Goal: Check status: Check status

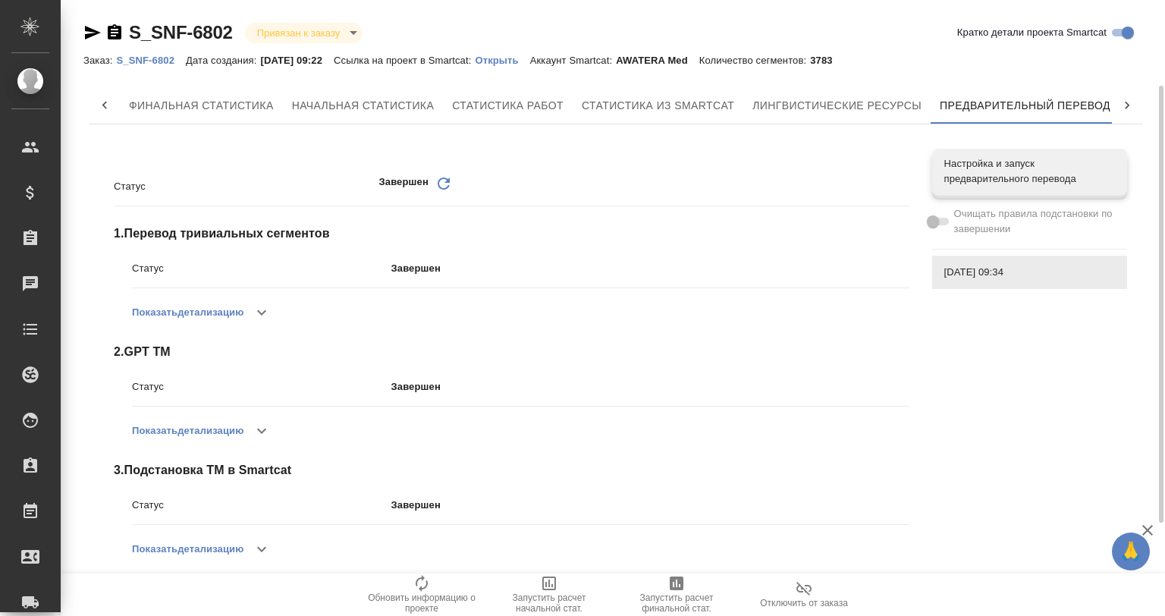
scroll to position [0, 7]
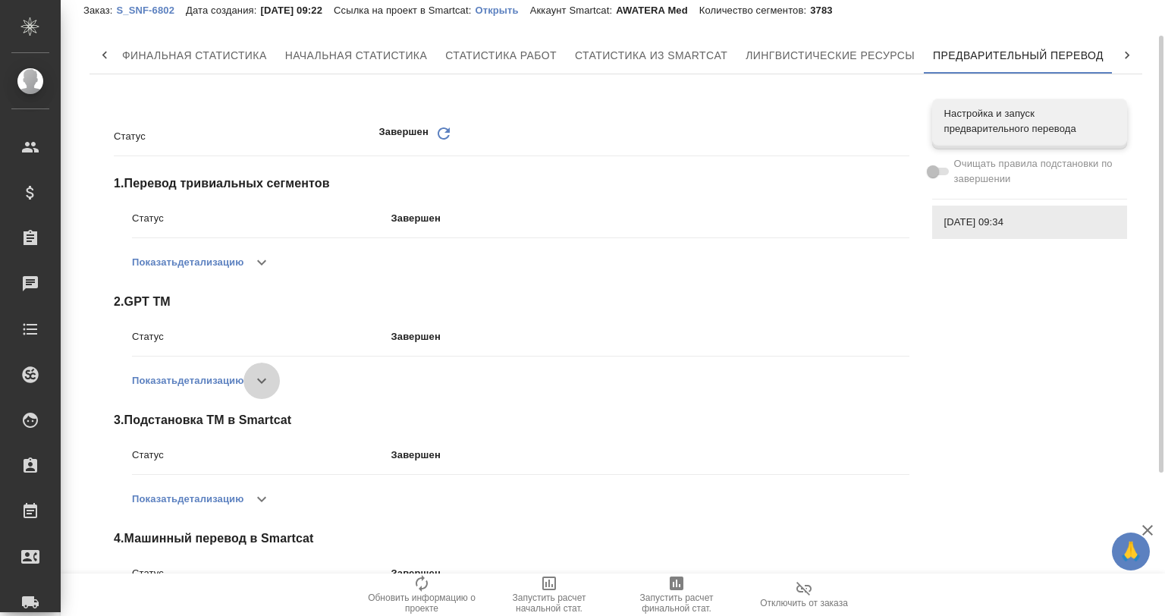
click at [261, 372] on icon "button" at bounding box center [262, 381] width 18 height 18
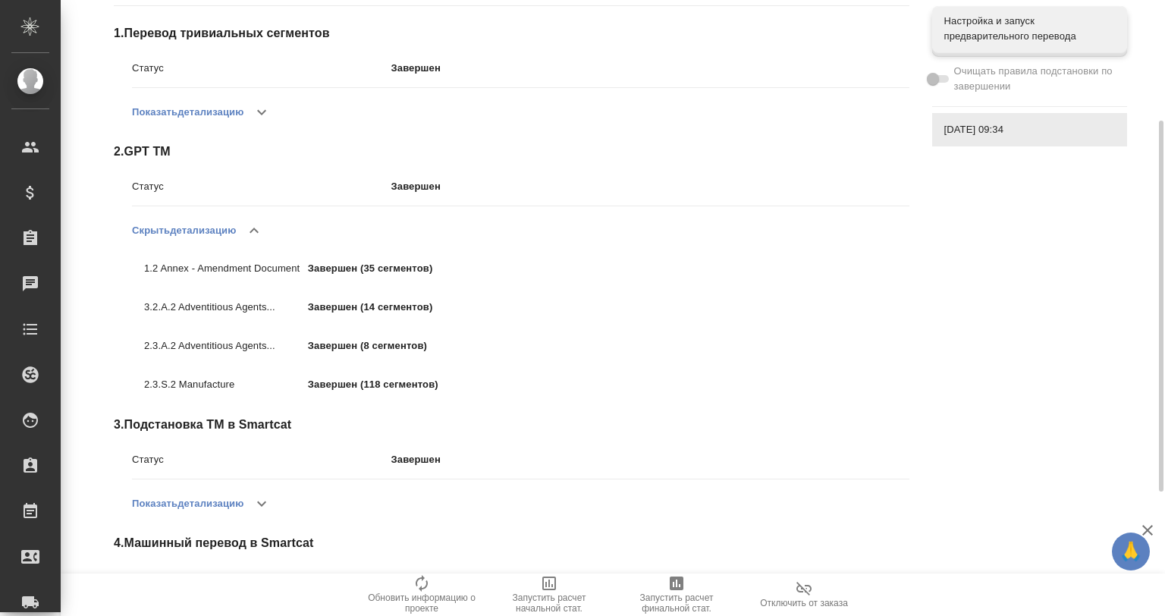
scroll to position [406, 0]
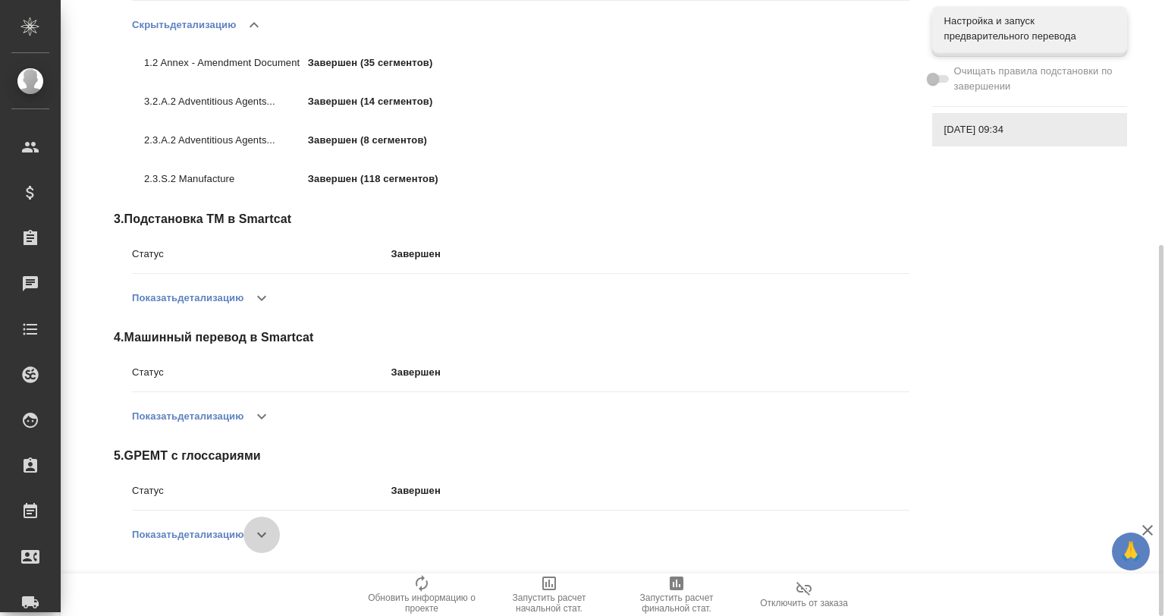
click at [264, 528] on icon "button" at bounding box center [262, 535] width 18 height 18
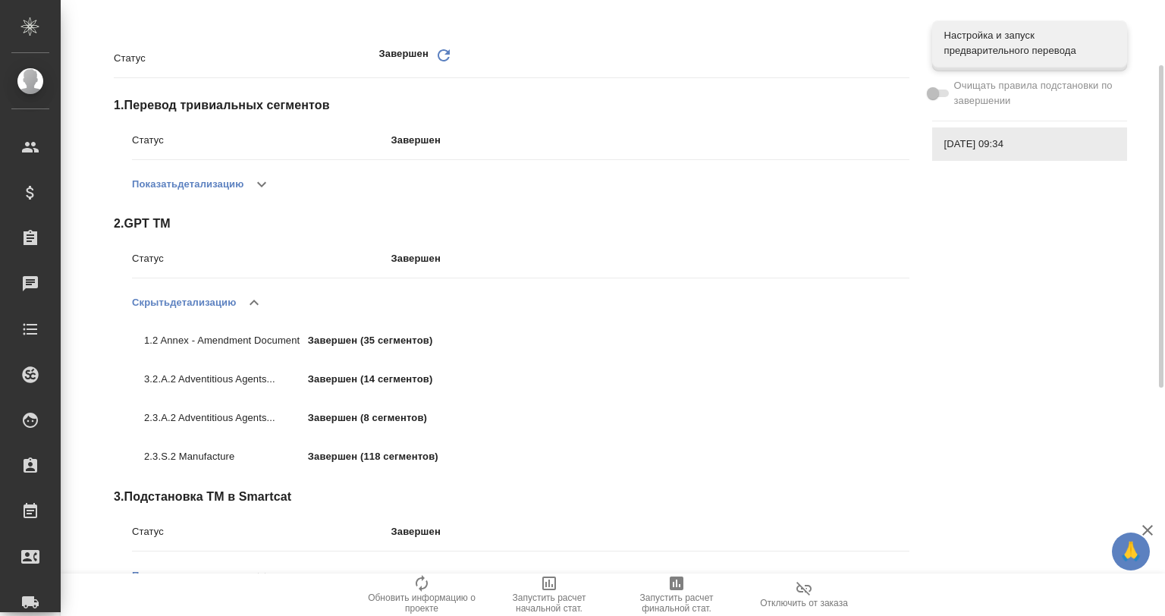
scroll to position [126, 0]
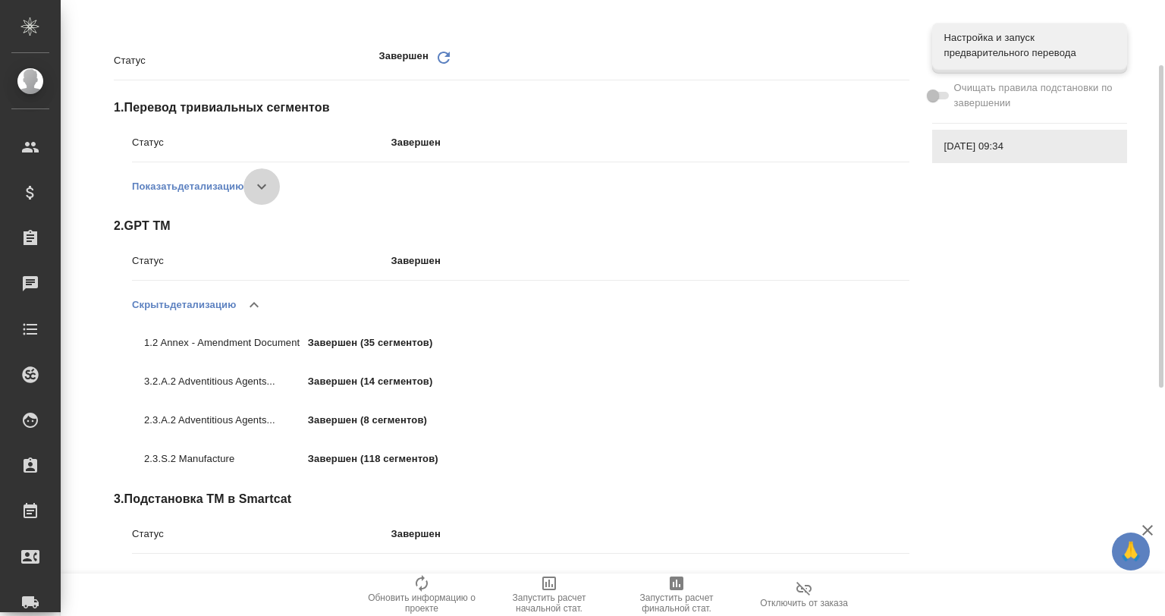
click at [260, 182] on icon "button" at bounding box center [262, 186] width 18 height 18
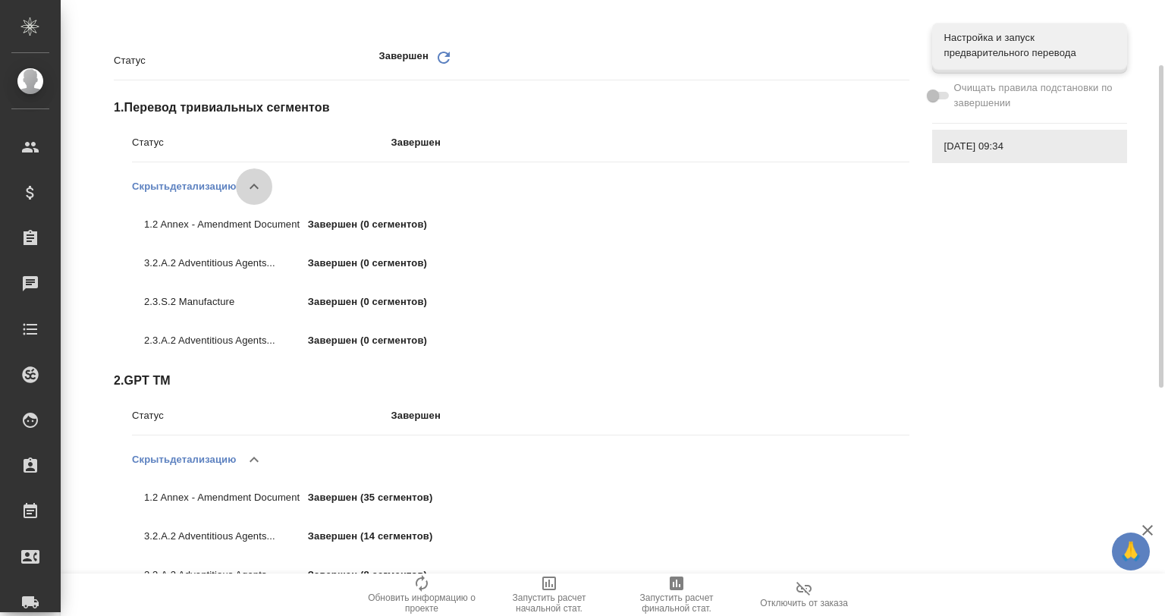
click at [260, 182] on icon "button" at bounding box center [254, 186] width 18 height 18
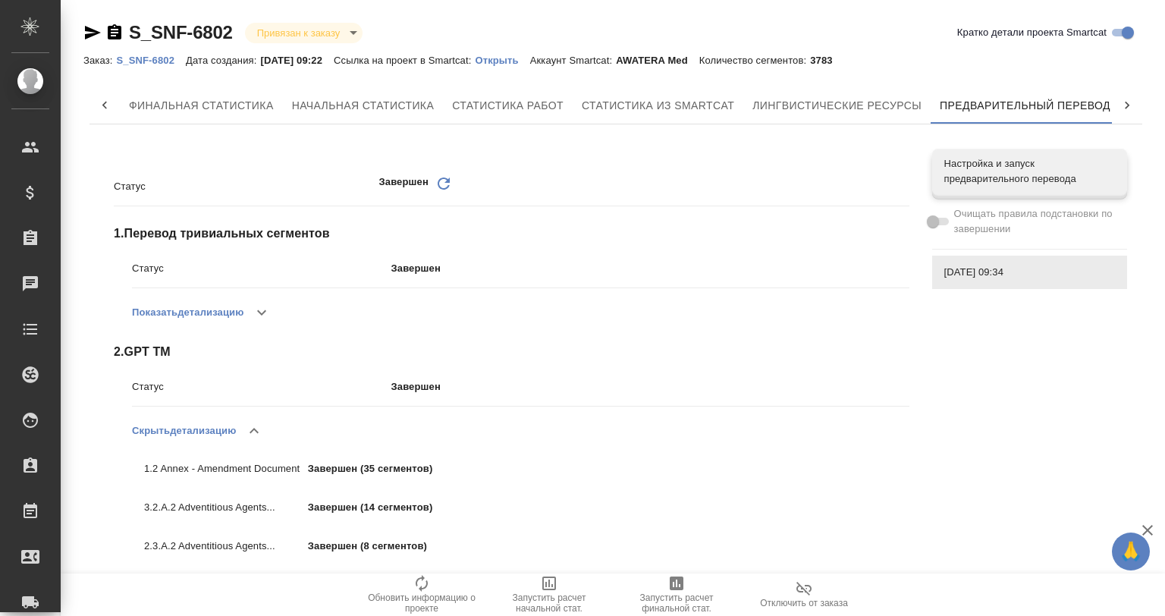
scroll to position [0, 7]
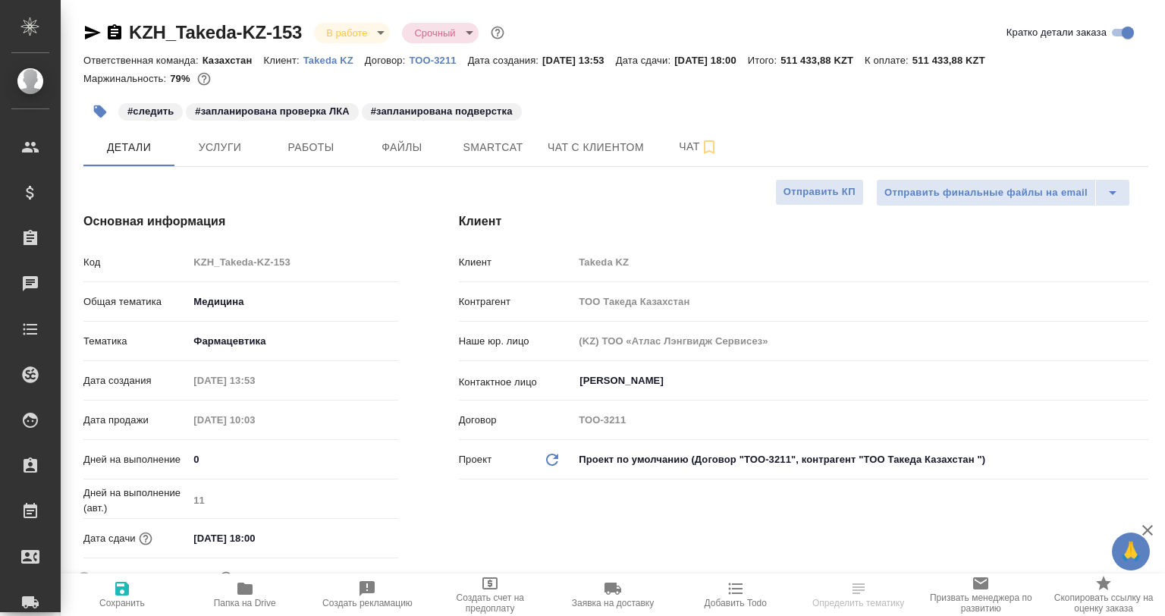
select select "RU"
type input "Валеев Динар"
type input "Журавлев Денис"
click at [464, 140] on span "Smartcat" at bounding box center [493, 147] width 73 height 19
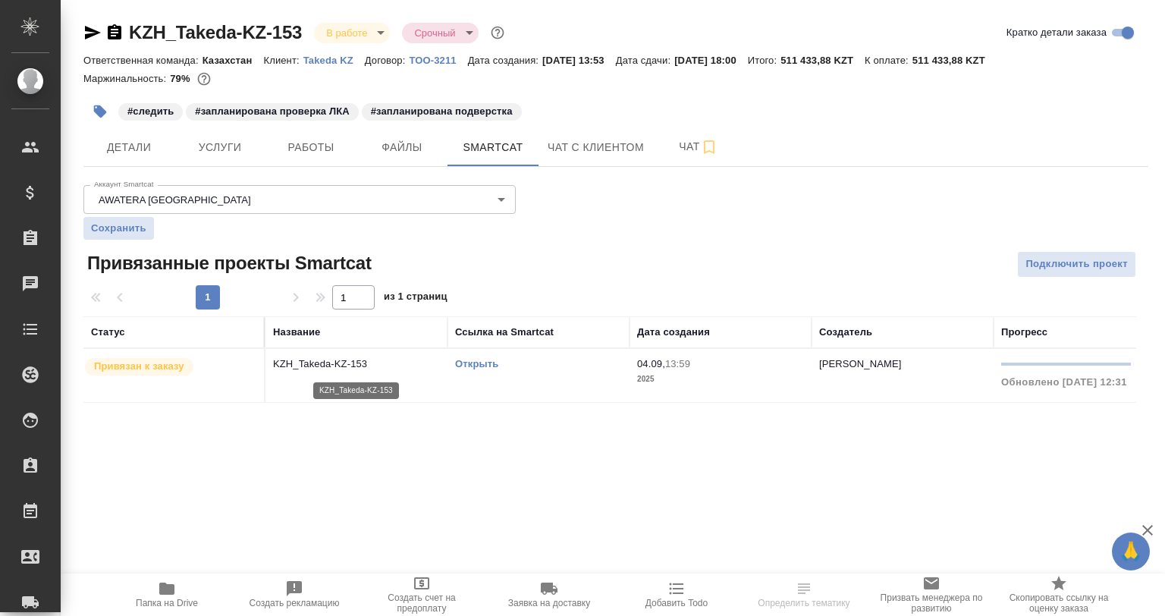
click at [350, 366] on p "KZH_Takeda-KZ-153" at bounding box center [356, 363] width 167 height 15
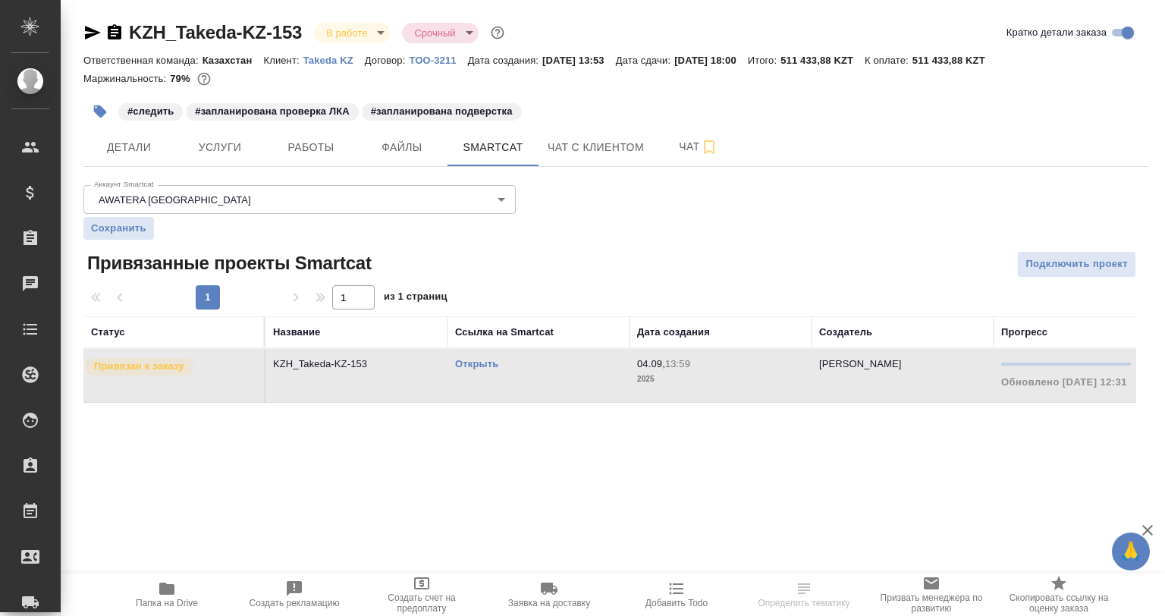
click at [459, 361] on link "Открыть" at bounding box center [476, 363] width 43 height 11
